Goal: Task Accomplishment & Management: Manage account settings

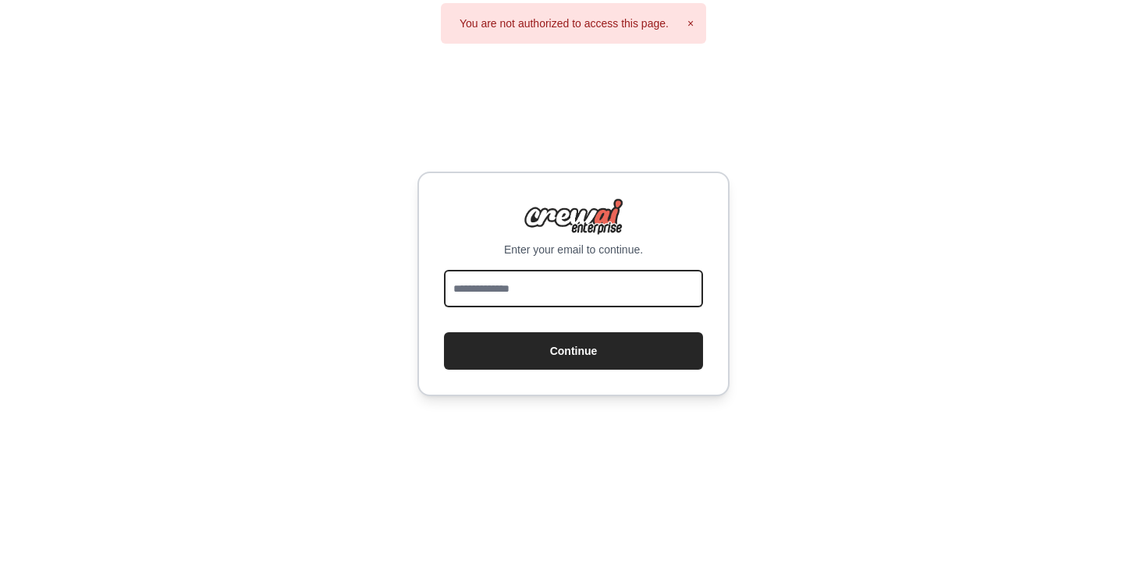
click at [526, 282] on input "email" at bounding box center [573, 288] width 259 height 37
type input "**********"
click at [444, 332] on button "Continue" at bounding box center [573, 350] width 259 height 37
